Goal: Transaction & Acquisition: Book appointment/travel/reservation

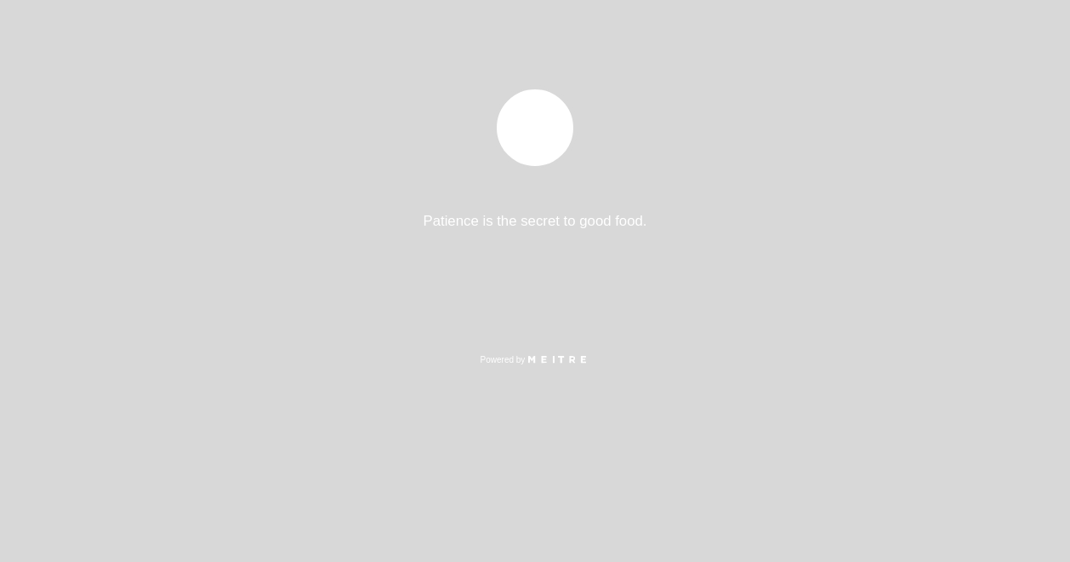
select select "es"
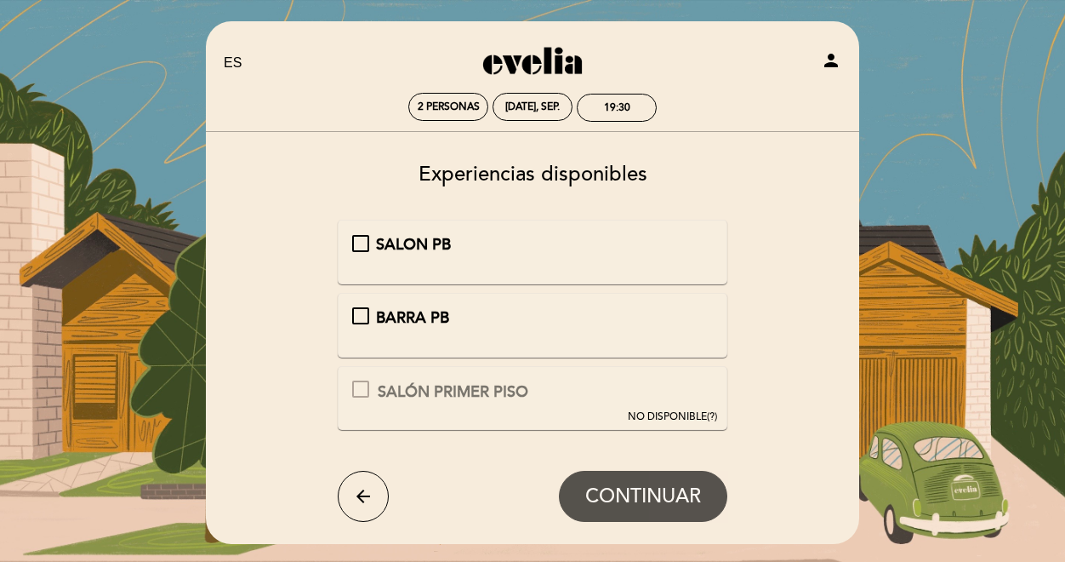
click at [356, 237] on div "SALON PB" at bounding box center [533, 245] width 362 height 22
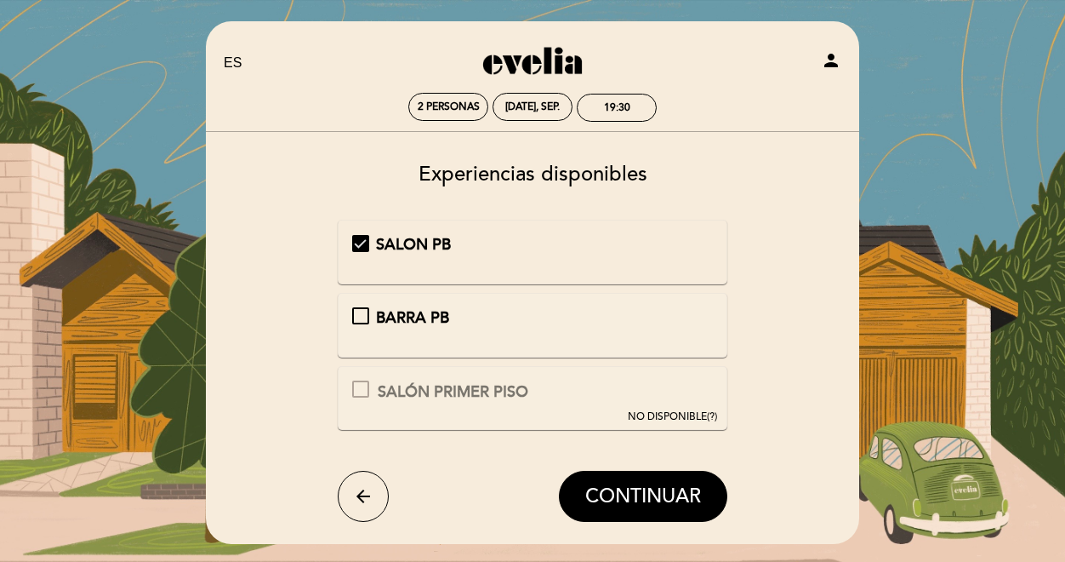
click at [642, 491] on span "CONTINUAR" at bounding box center [643, 496] width 116 height 24
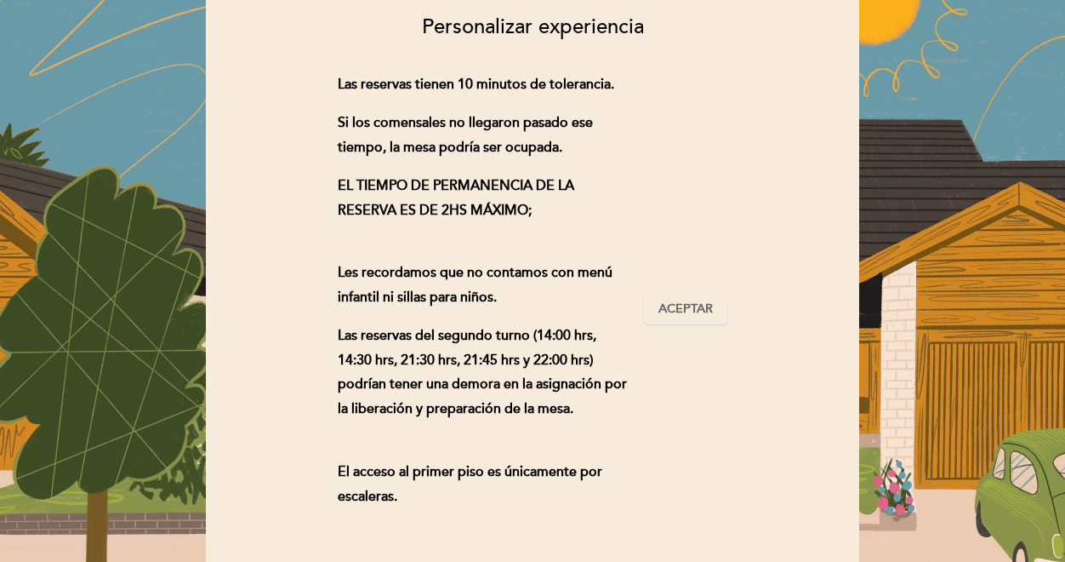
scroll to position [170, 0]
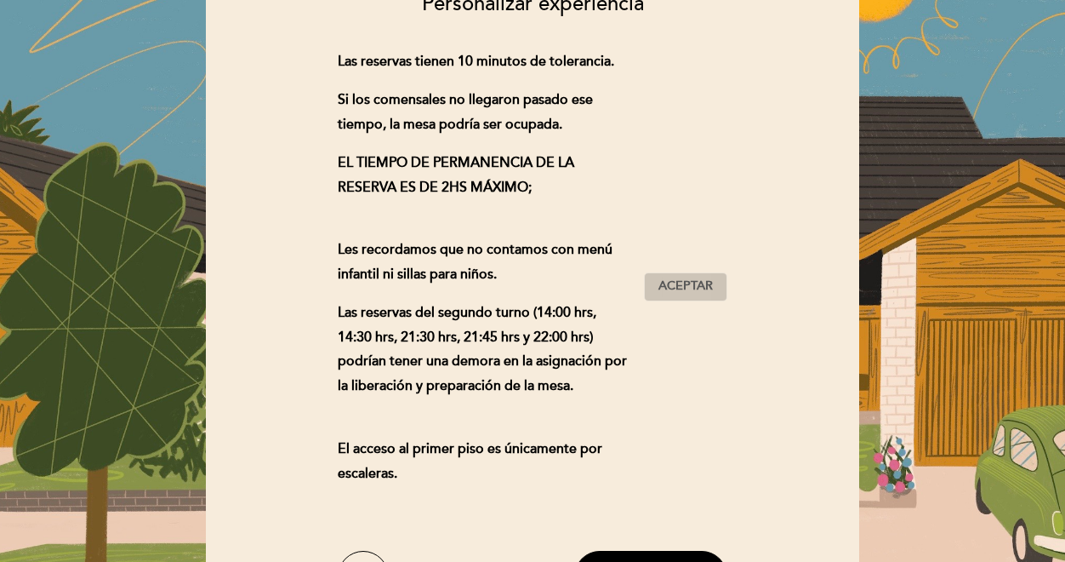
click at [693, 277] on span "Aceptar" at bounding box center [686, 286] width 54 height 18
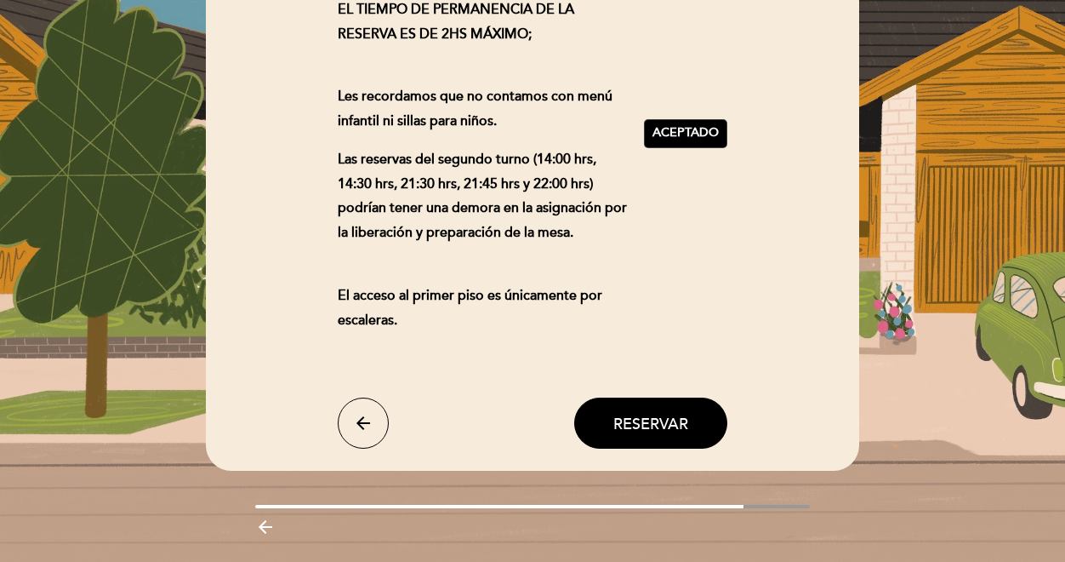
scroll to position [371, 0]
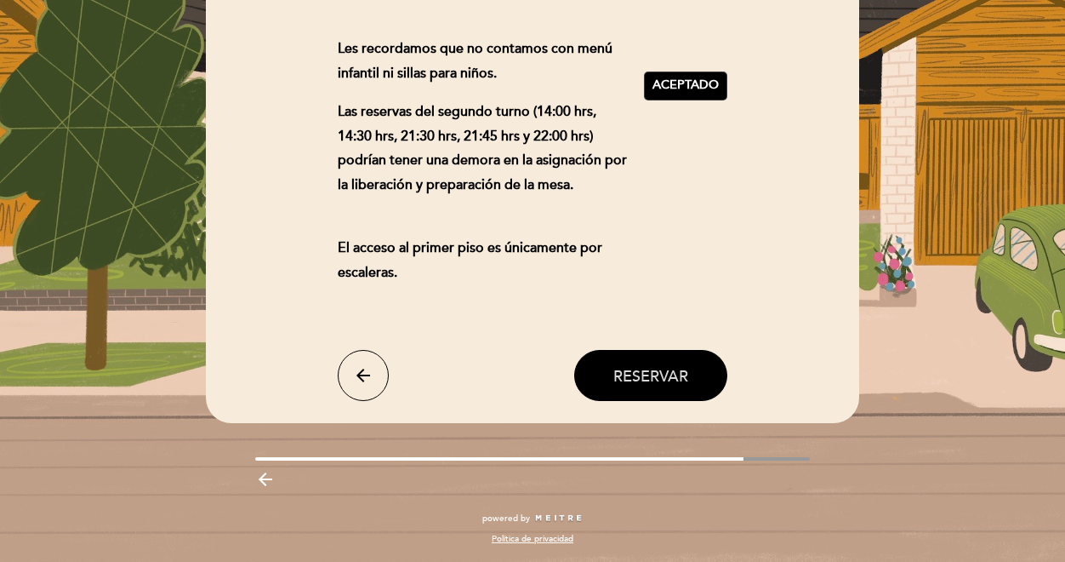
click at [651, 375] on span "Reservar" at bounding box center [651, 375] width 75 height 19
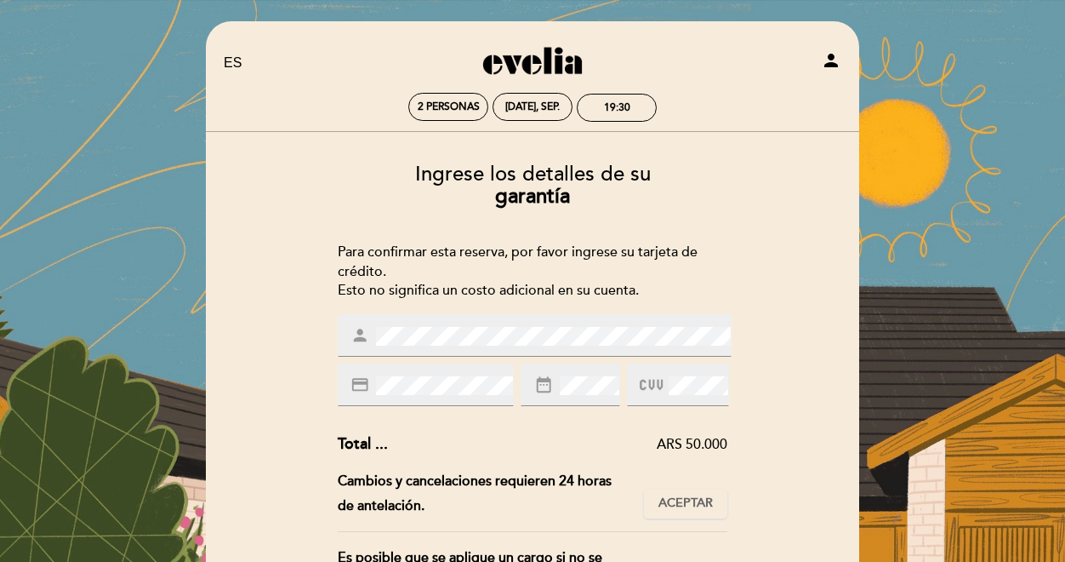
click at [419, 372] on div "credit_card" at bounding box center [426, 384] width 177 height 43
click at [662, 394] on span at bounding box center [653, 385] width 26 height 25
click at [654, 374] on icon at bounding box center [651, 385] width 23 height 28
click at [648, 385] on icon at bounding box center [651, 385] width 23 height 28
click at [648, 377] on icon at bounding box center [651, 385] width 23 height 28
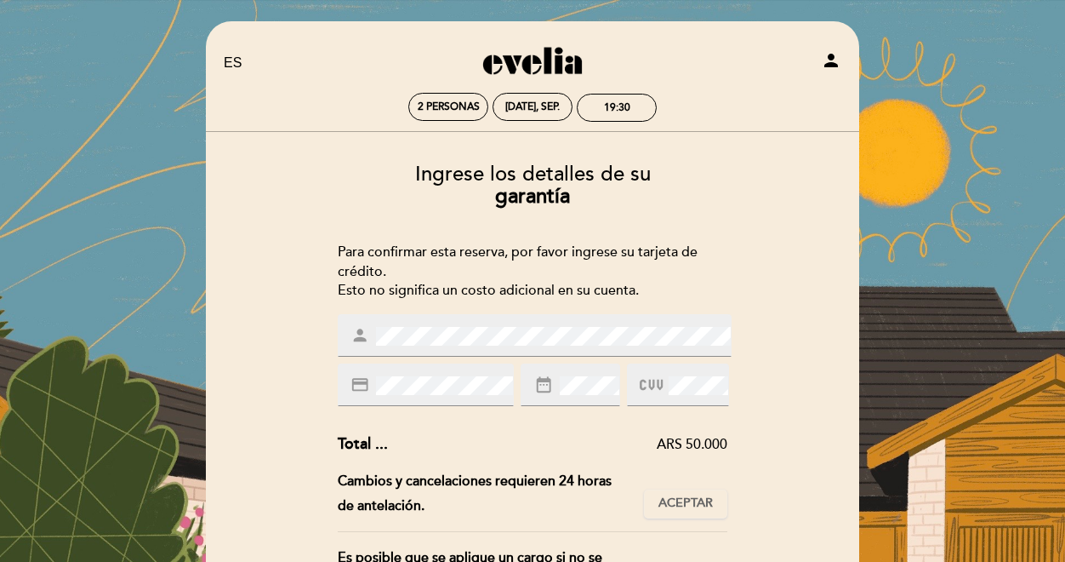
click at [654, 380] on icon at bounding box center [651, 385] width 23 height 28
click at [550, 383] on div "date_range" at bounding box center [570, 384] width 99 height 43
click at [546, 387] on icon "date_range" at bounding box center [543, 384] width 19 height 19
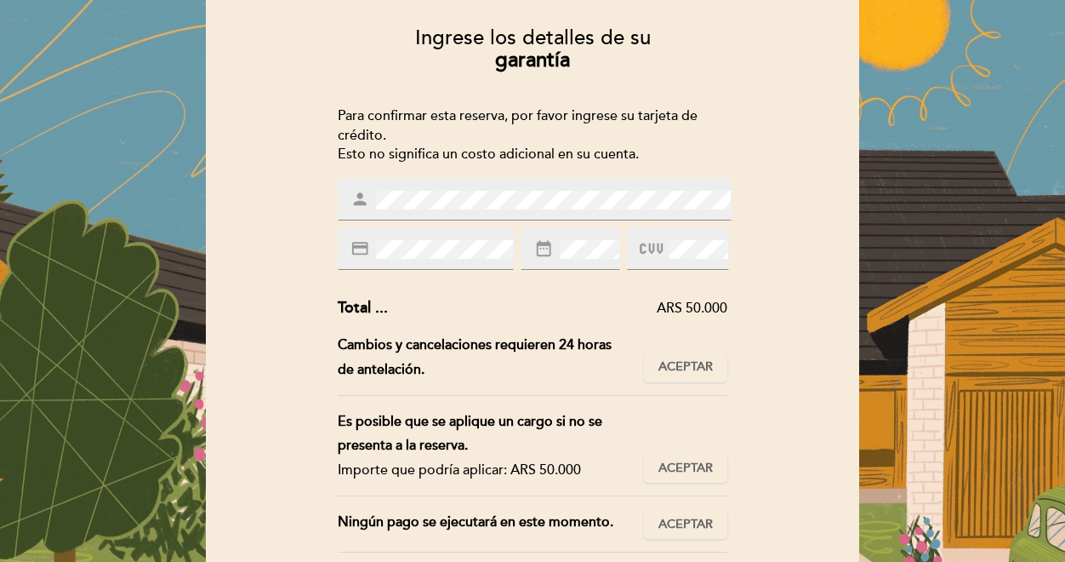
scroll to position [255, 0]
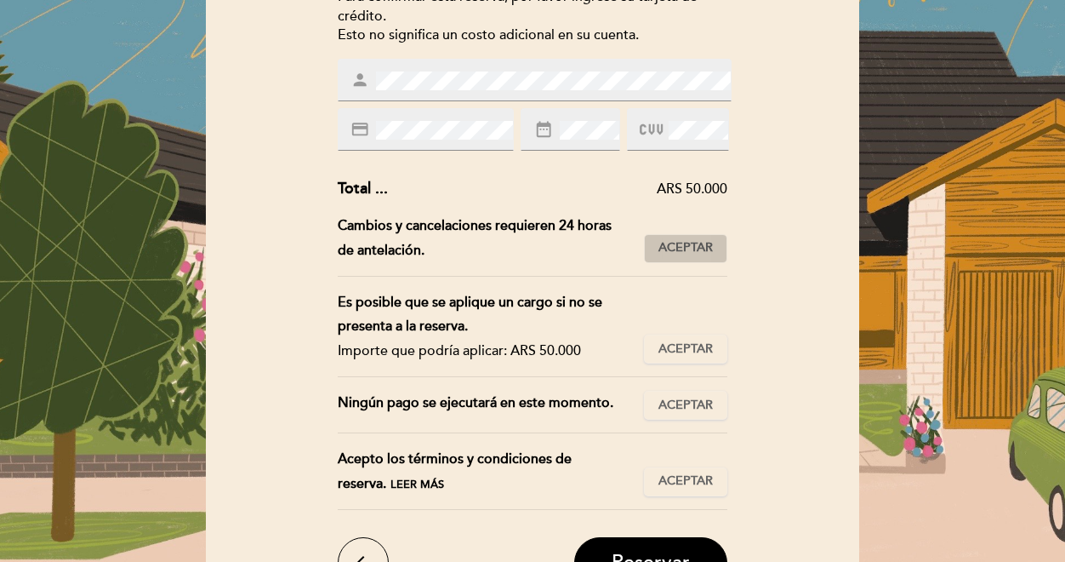
click at [694, 243] on span "Aceptar" at bounding box center [686, 248] width 54 height 18
click at [683, 348] on span "Aceptar" at bounding box center [686, 349] width 54 height 18
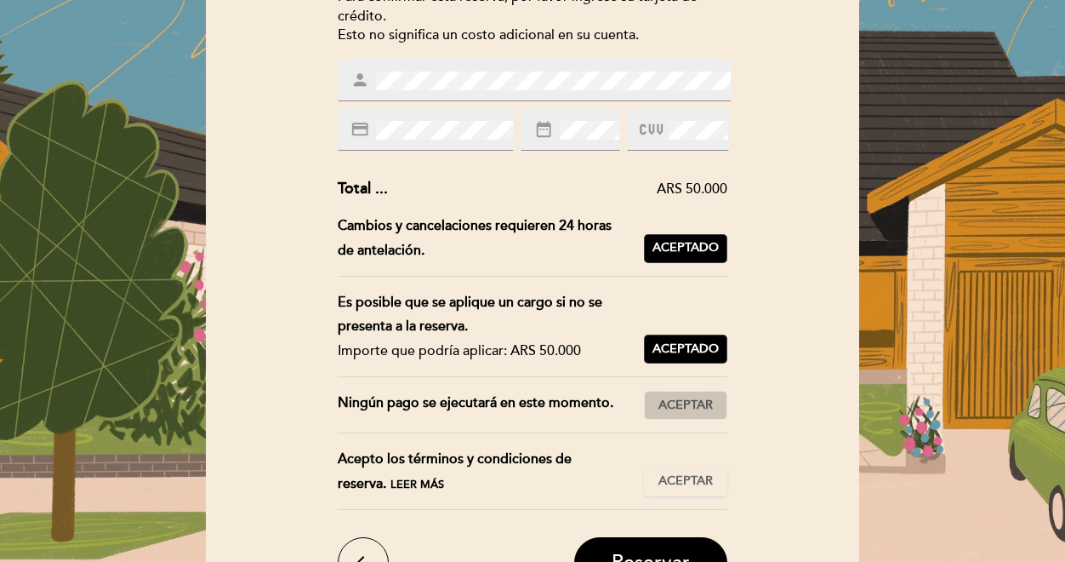
click at [685, 414] on button "Aceptar Aceptado" at bounding box center [685, 405] width 83 height 29
click at [671, 488] on span "Aceptar" at bounding box center [686, 481] width 54 height 18
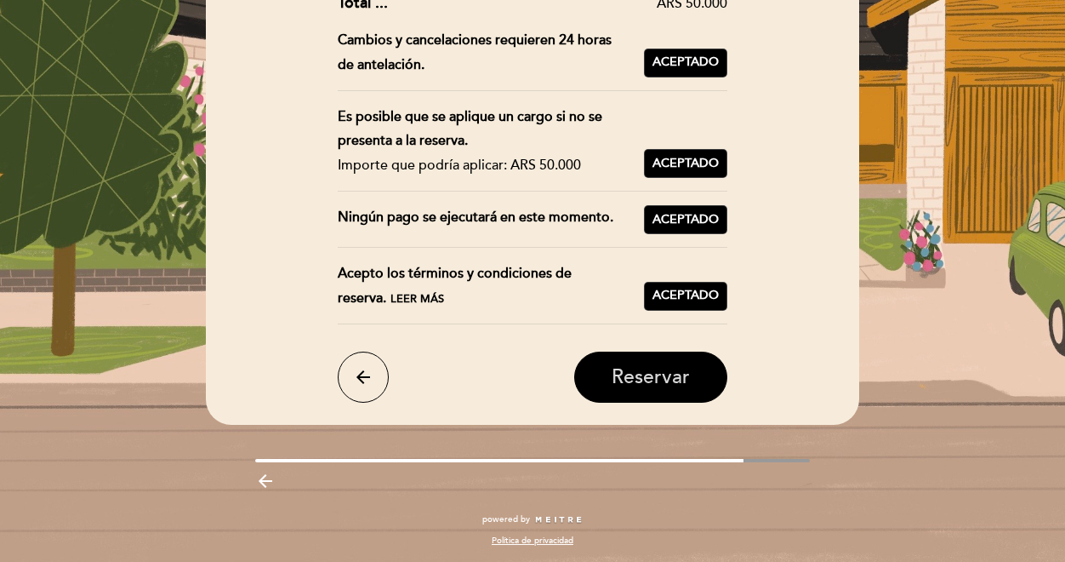
click at [653, 378] on span "Reservar" at bounding box center [651, 377] width 78 height 24
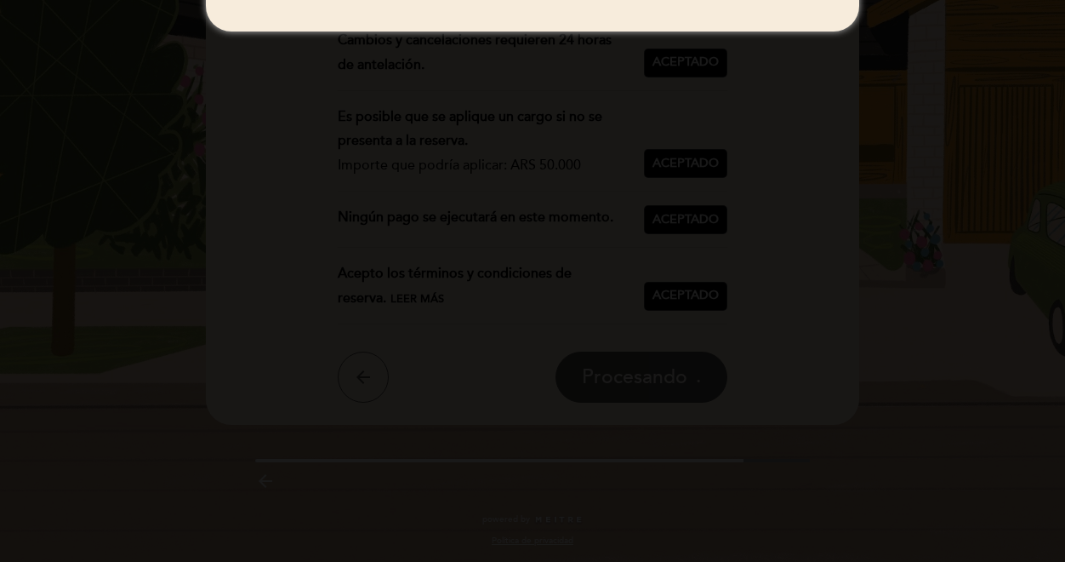
scroll to position [0, 0]
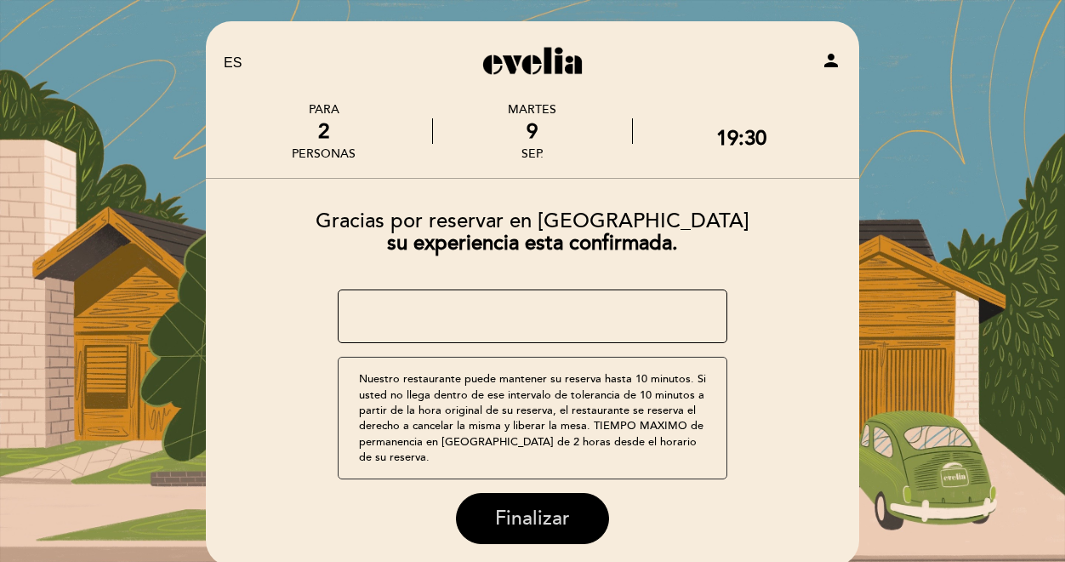
click at [550, 506] on span "Finalizar" at bounding box center [532, 518] width 75 height 24
